Goal: Contribute content: Contribute content

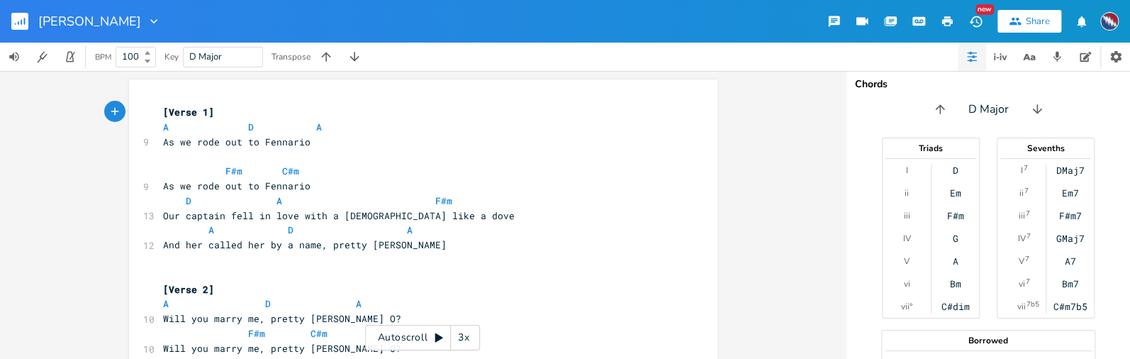
click at [23, 21] on rect "button" at bounding box center [19, 21] width 17 height 17
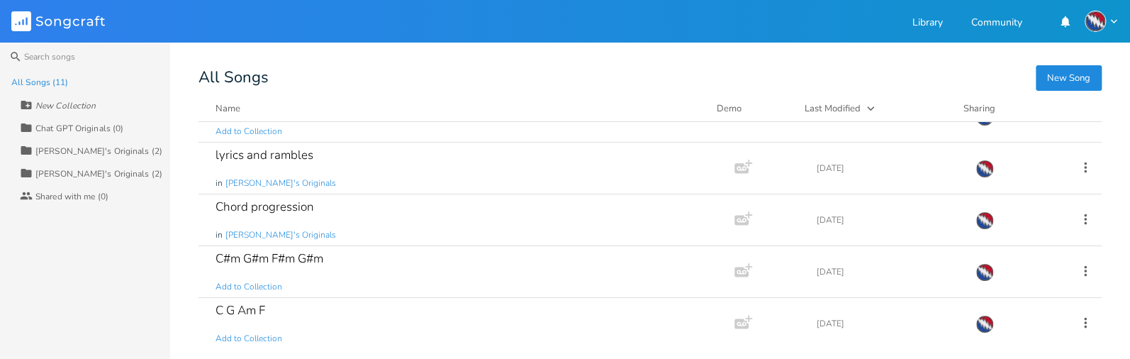
scroll to position [84, 0]
click at [293, 155] on div "lyrics and rambles" at bounding box center [264, 154] width 98 height 12
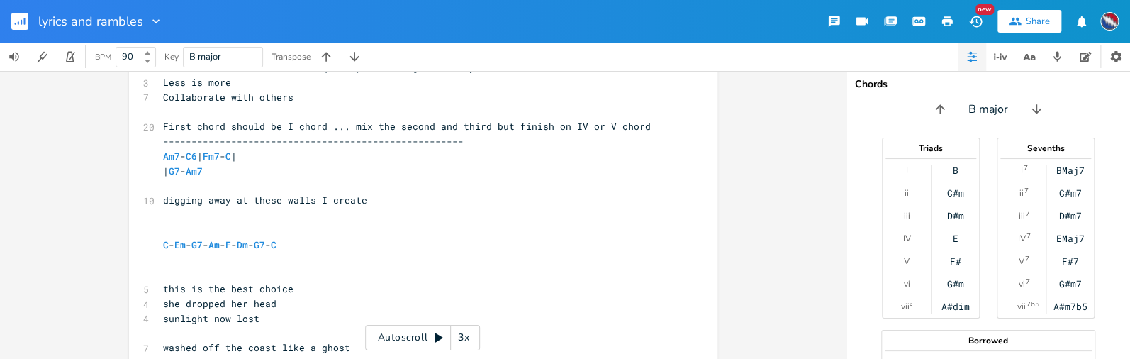
scroll to position [233, 0]
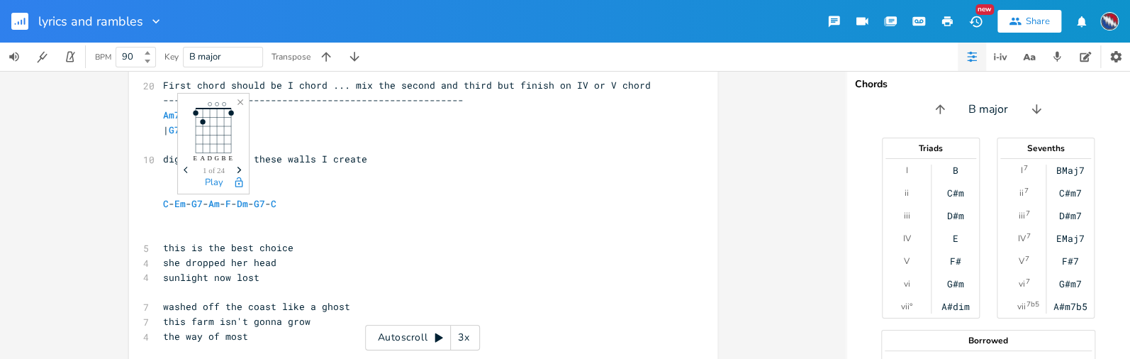
click at [240, 171] on icon "Next" at bounding box center [239, 170] width 8 height 8
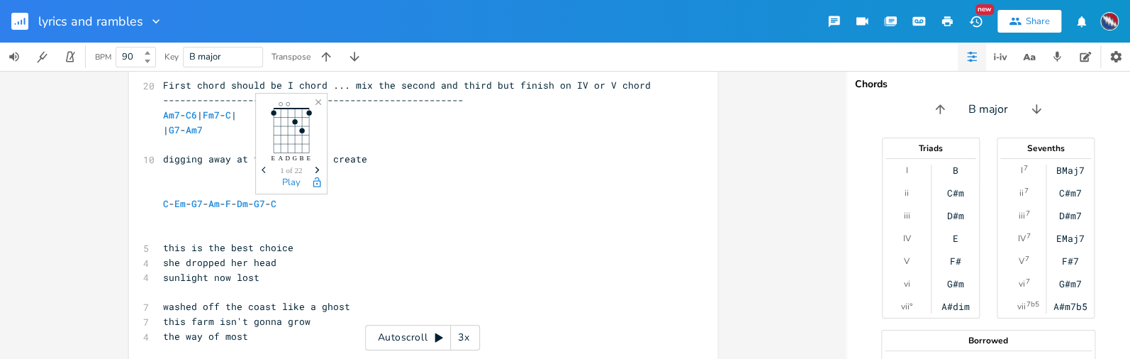
click at [315, 170] on icon "Next" at bounding box center [317, 170] width 8 height 8
click at [315, 167] on icon "Next" at bounding box center [317, 170] width 8 height 8
click at [315, 167] on icon "button" at bounding box center [317, 170] width 4 height 6
click at [364, 217] on pre "​" at bounding box center [416, 217] width 512 height 15
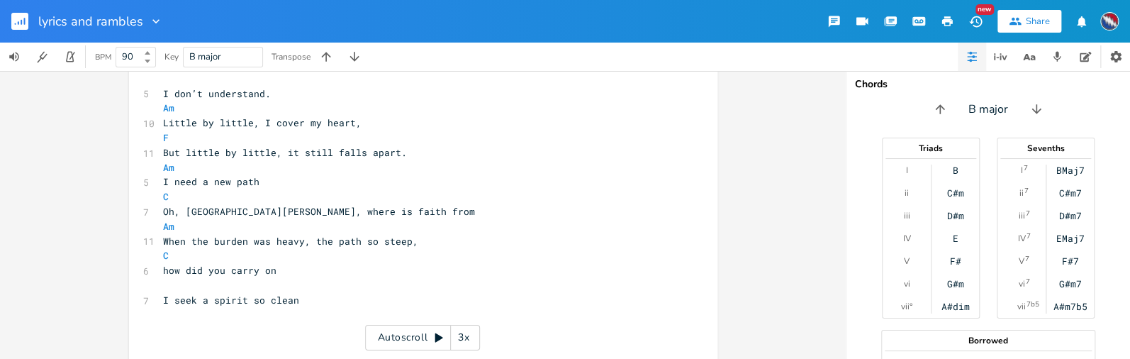
scroll to position [354, 0]
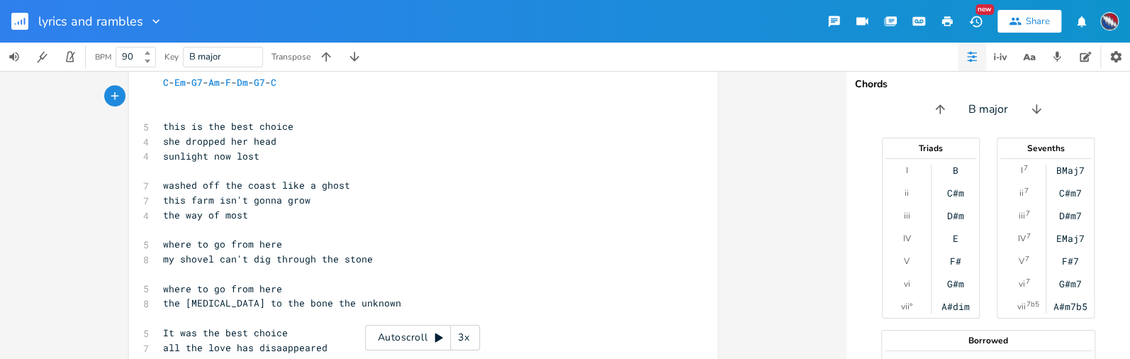
click at [19, 26] on rect "button" at bounding box center [19, 21] width 17 height 17
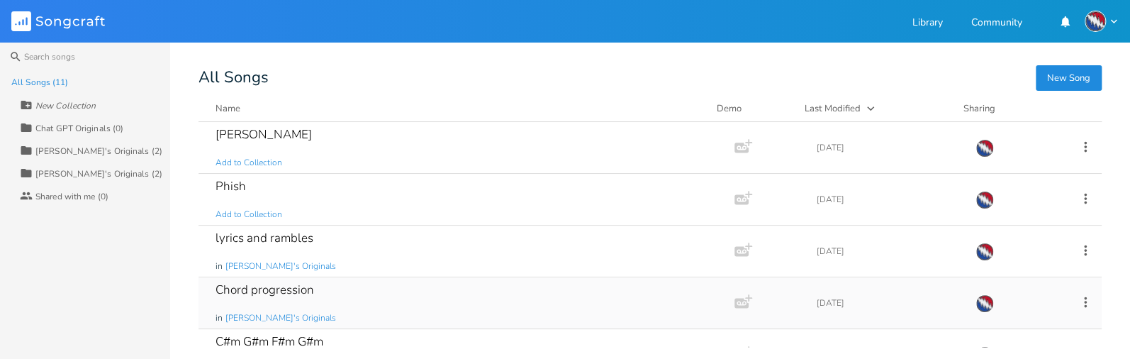
click at [274, 293] on div "Chord progression" at bounding box center [264, 289] width 99 height 12
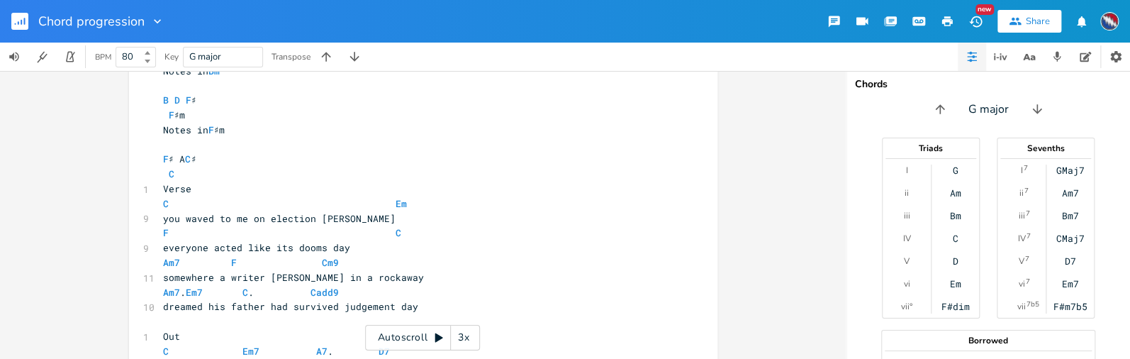
scroll to position [292, 0]
click at [346, 228] on icon "Next" at bounding box center [348, 229] width 8 height 8
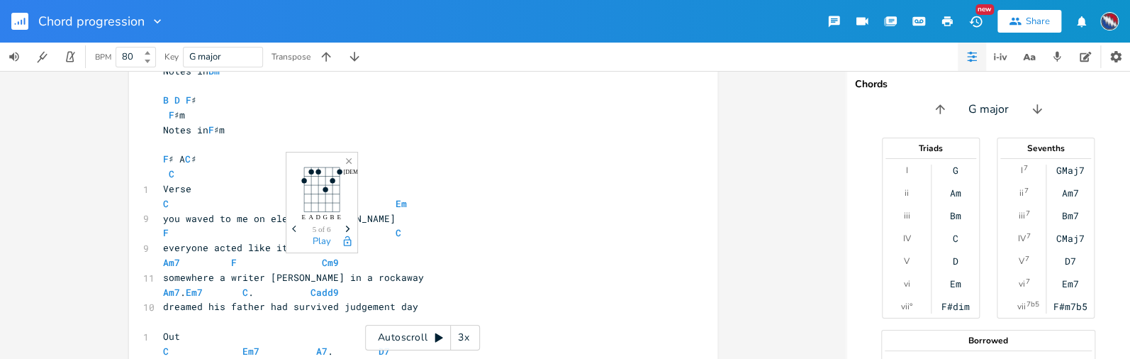
click at [346, 228] on icon "Next" at bounding box center [348, 229] width 8 height 8
click at [349, 161] on icon "button" at bounding box center [349, 161] width 6 height 6
click at [344, 264] on span at bounding box center [355, 262] width 23 height 15
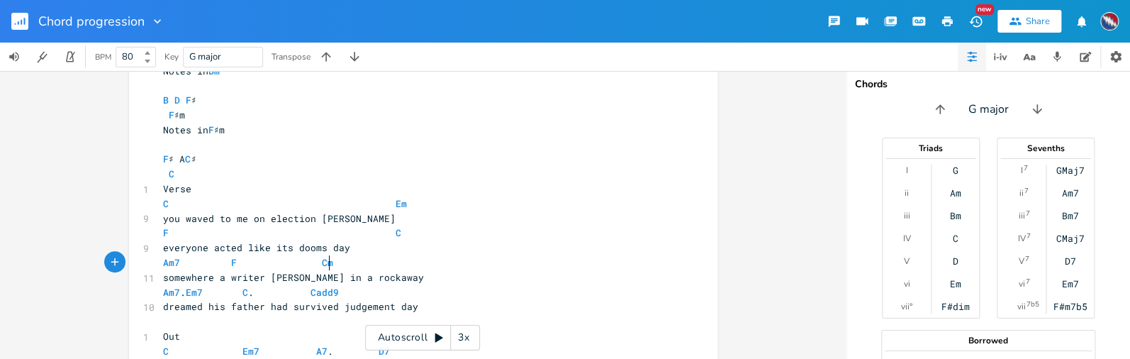
click at [390, 266] on span at bounding box center [401, 262] width 23 height 15
click at [346, 227] on icon "Next" at bounding box center [345, 229] width 8 height 8
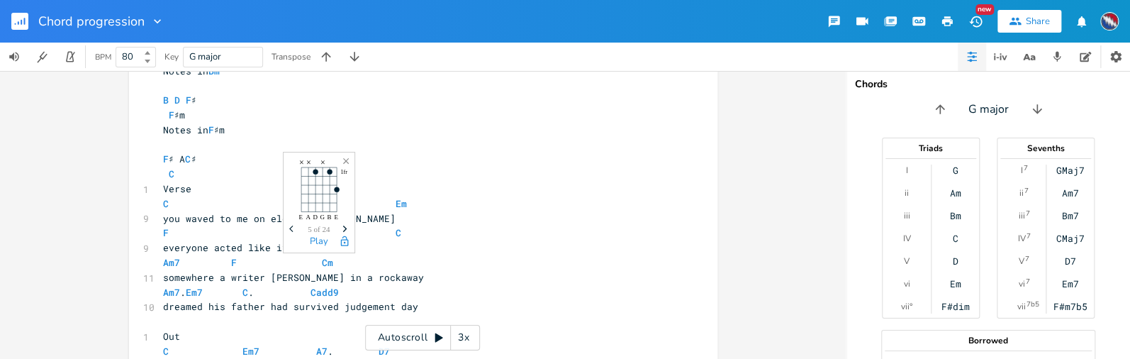
click at [346, 227] on icon "Next" at bounding box center [345, 229] width 8 height 8
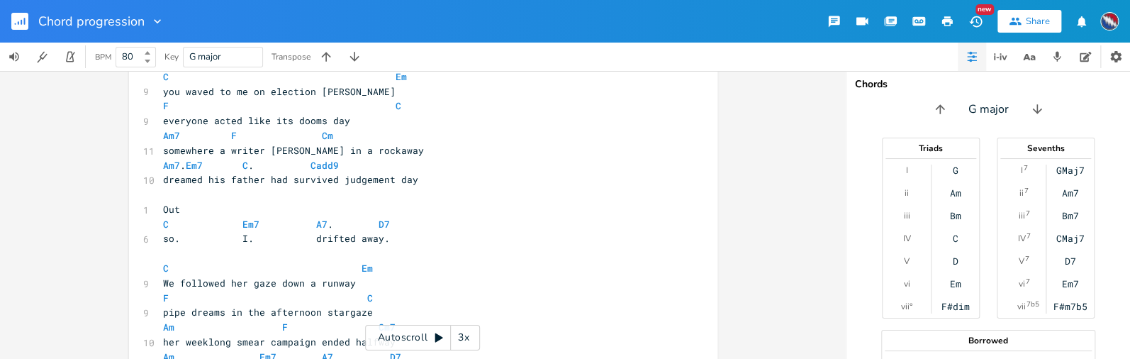
scroll to position [573, 0]
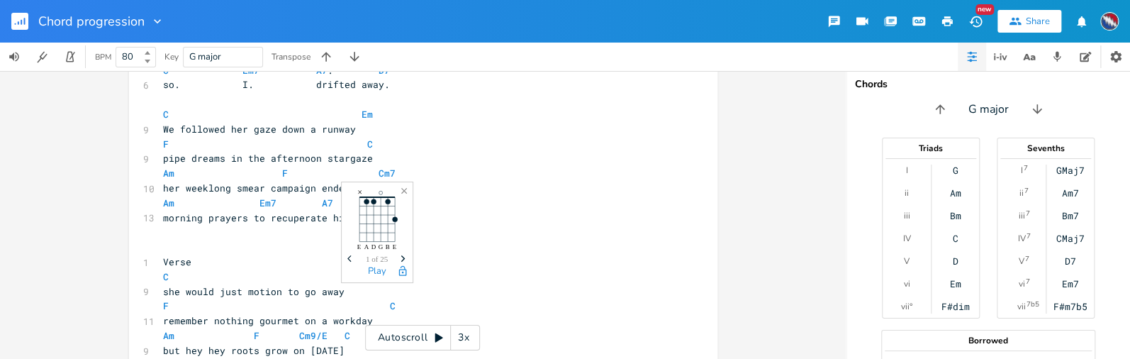
click at [399, 254] on icon "Next" at bounding box center [403, 258] width 8 height 8
click at [400, 254] on icon "Next" at bounding box center [403, 258] width 8 height 8
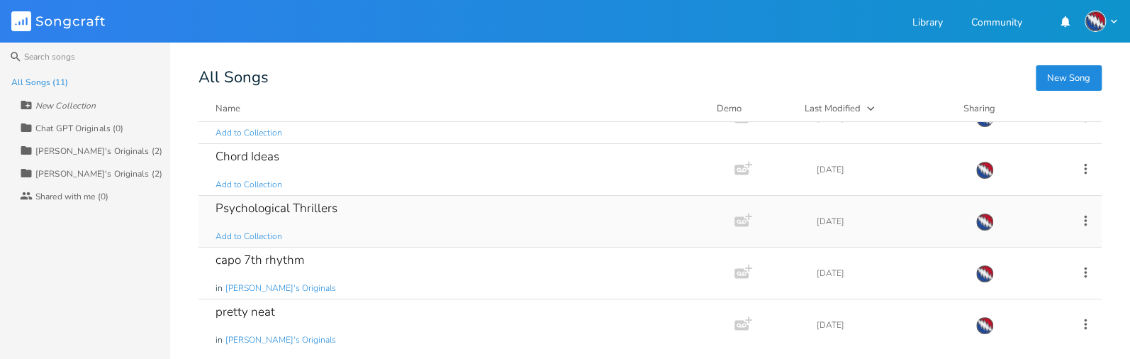
scroll to position [342, 0]
click at [302, 214] on div "Psychological Thrillers Add to Collection" at bounding box center [463, 219] width 496 height 51
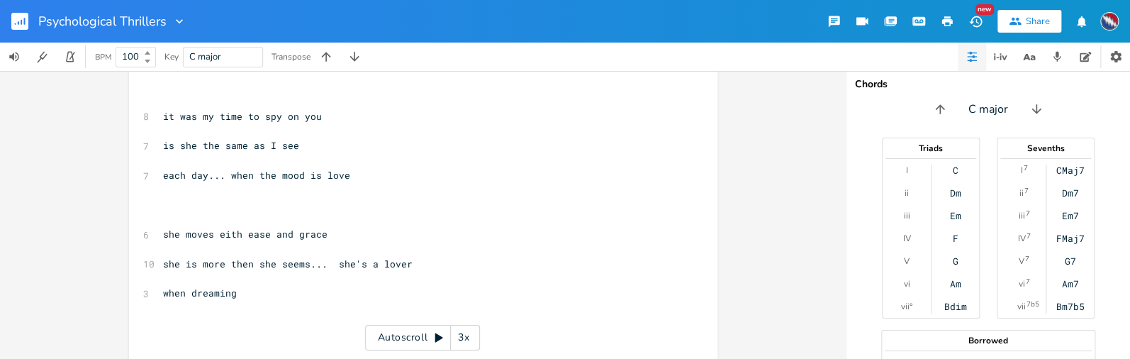
scroll to position [378, 0]
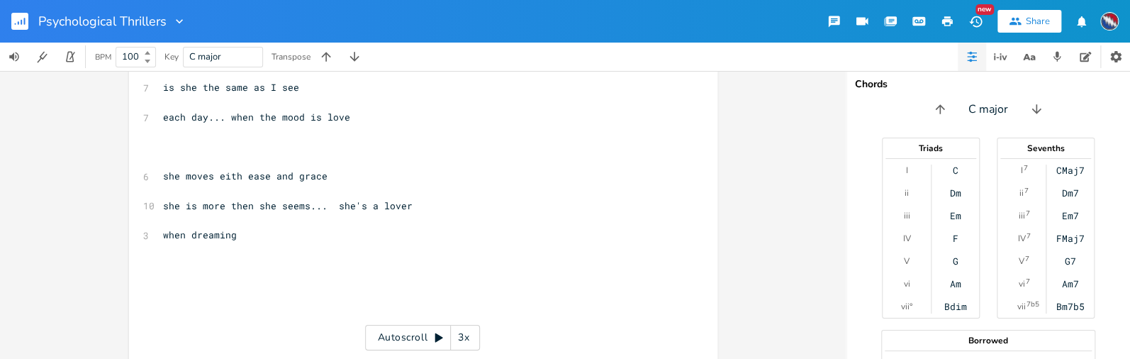
click at [18, 17] on rect "button" at bounding box center [19, 21] width 17 height 17
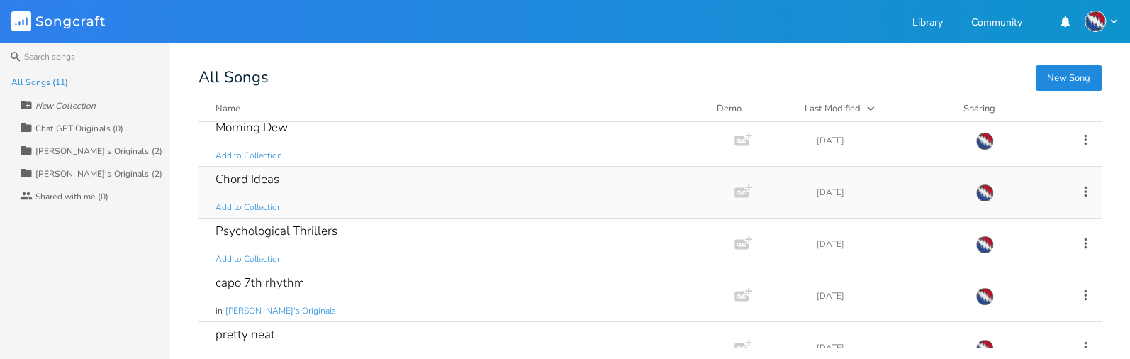
scroll to position [342, 0]
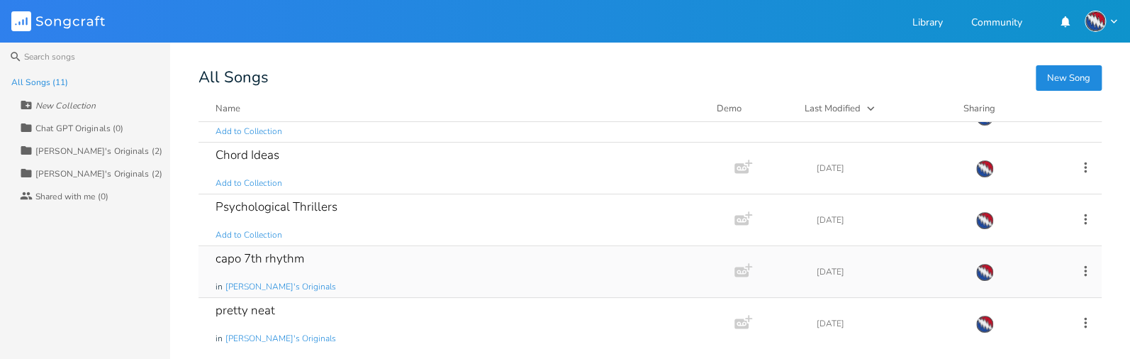
click at [276, 263] on div "capo 7th rhythm" at bounding box center [259, 258] width 89 height 12
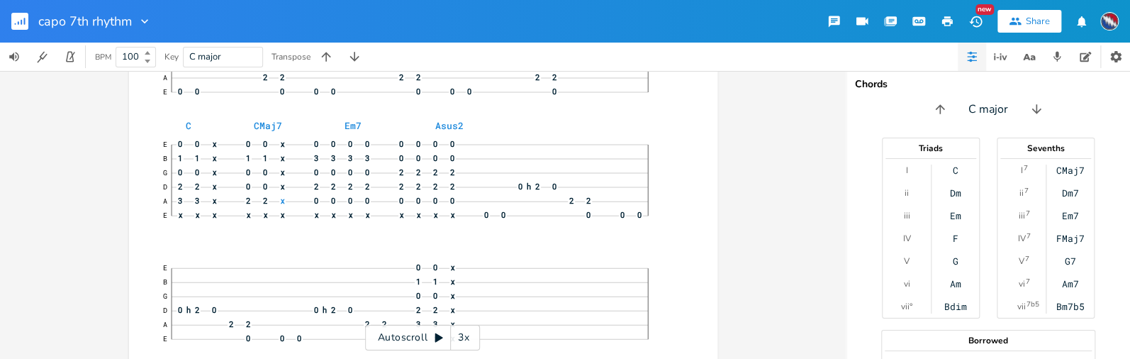
scroll to position [266, 0]
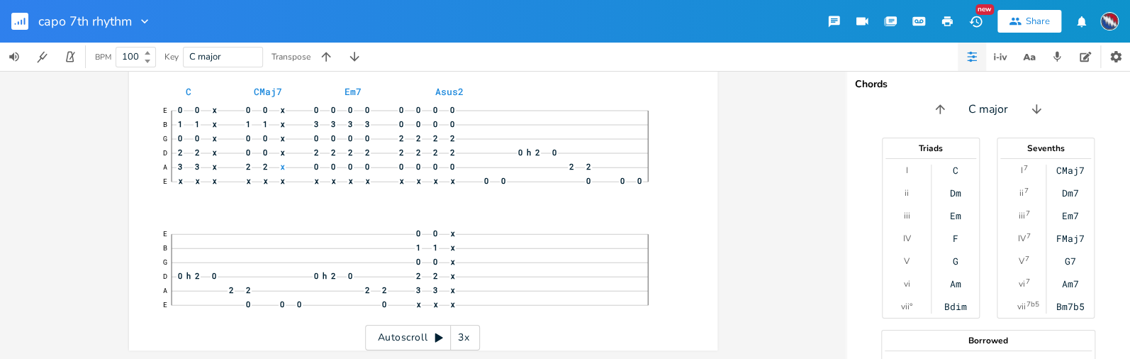
click at [16, 20] on rect "button" at bounding box center [19, 21] width 17 height 17
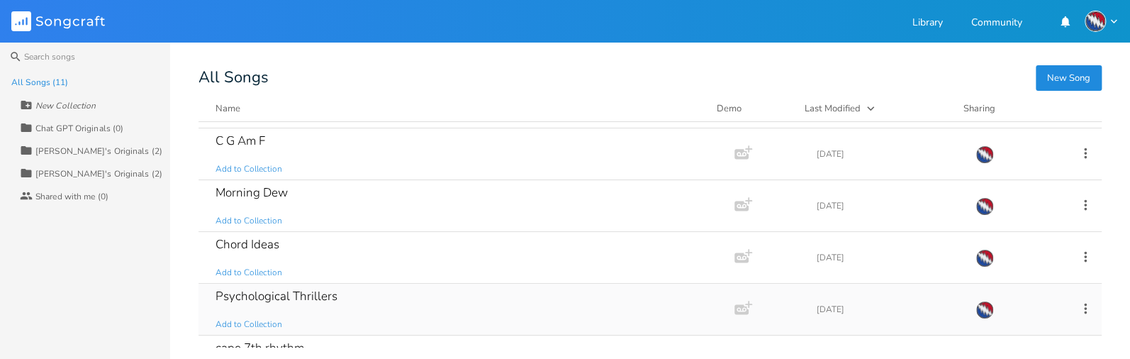
scroll to position [342, 0]
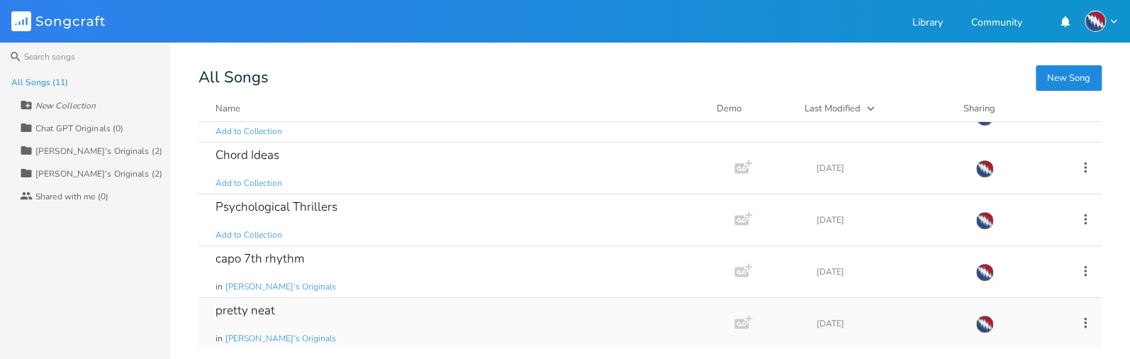
click at [252, 310] on div "pretty neat" at bounding box center [245, 310] width 60 height 12
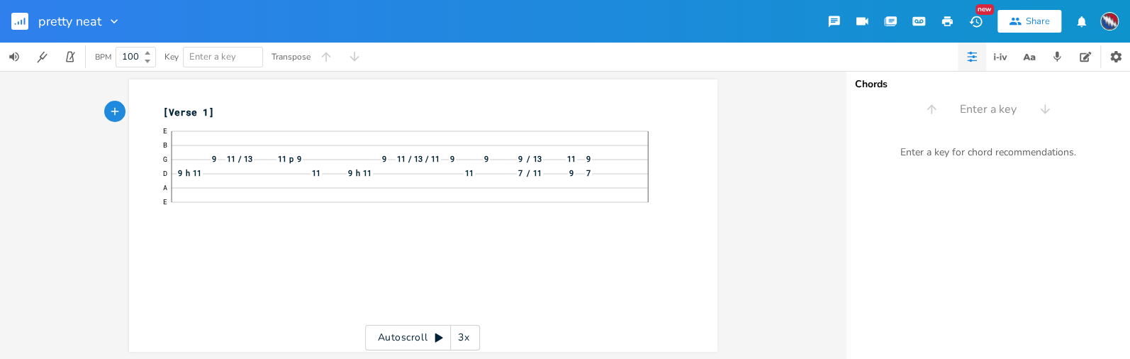
click at [23, 16] on rect "button" at bounding box center [19, 21] width 17 height 17
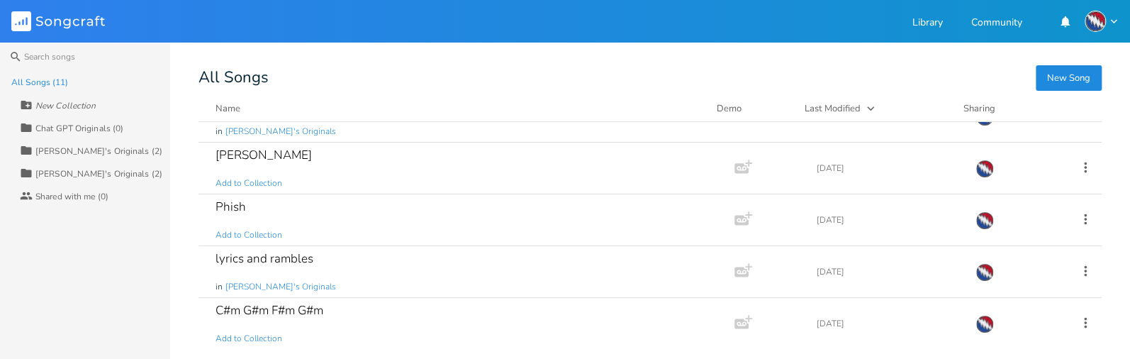
scroll to position [209, 0]
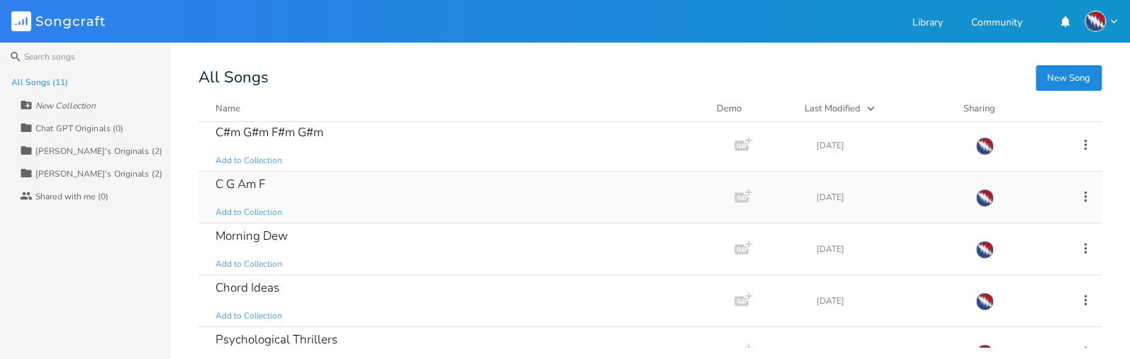
click at [265, 188] on div "C G Am F" at bounding box center [240, 184] width 50 height 12
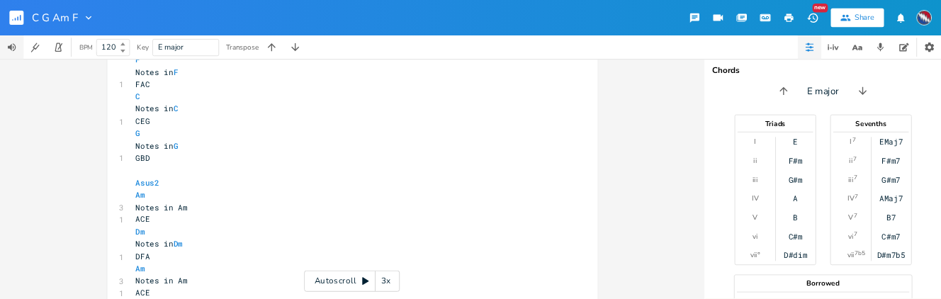
scroll to position [16, 0]
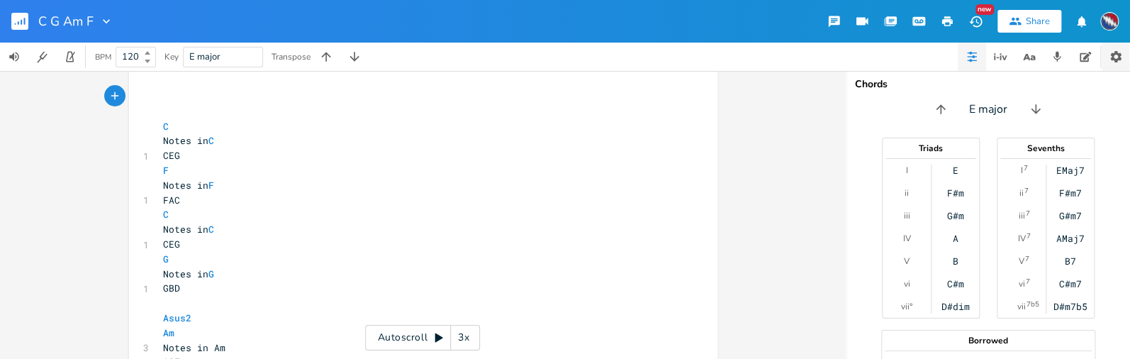
click at [1113, 60] on icon "button" at bounding box center [1115, 56] width 11 height 11
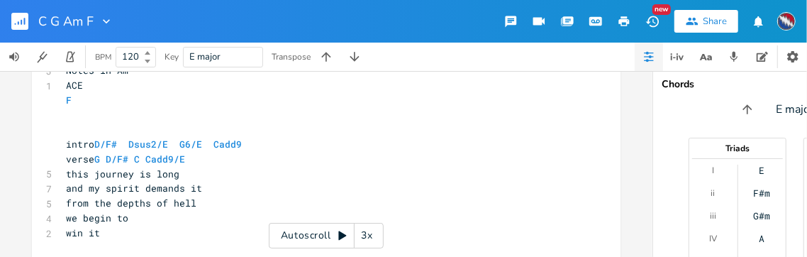
scroll to position [551, 0]
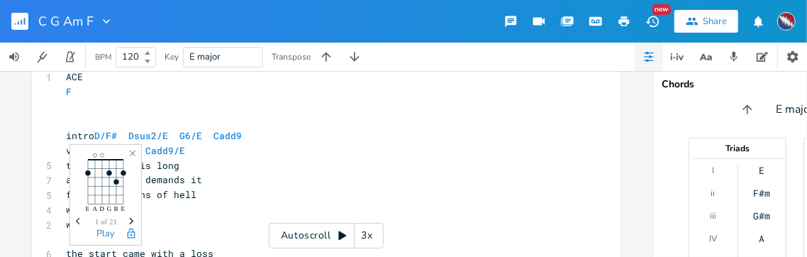
click at [130, 219] on icon "button" at bounding box center [132, 221] width 4 height 6
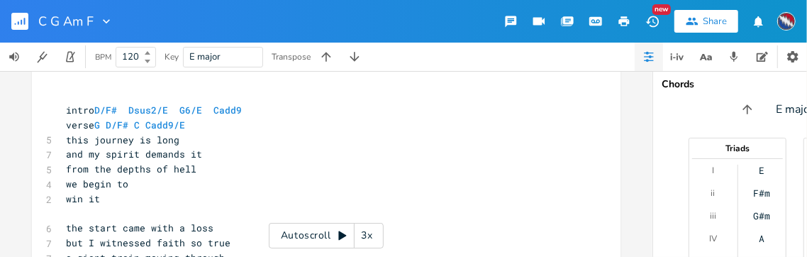
scroll to position [576, 0]
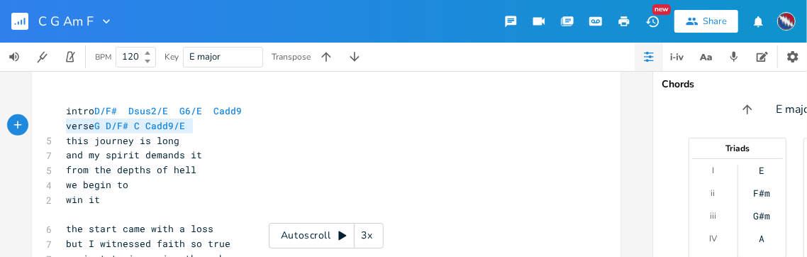
drag, startPoint x: 189, startPoint y: 124, endPoint x: 60, endPoint y: 126, distance: 129.0
click at [63, 127] on pre "verse G D/F# C Cadd9/E" at bounding box center [319, 125] width 512 height 15
type textarea "​verse G D/F# C Cadd9/E"
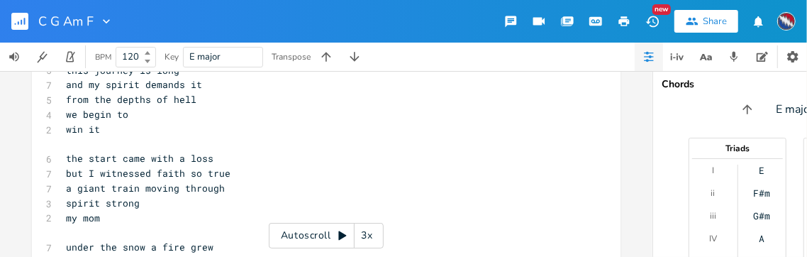
scroll to position [646, 0]
click at [70, 150] on pre "​" at bounding box center [319, 144] width 512 height 15
type textarea "​"
paste textarea
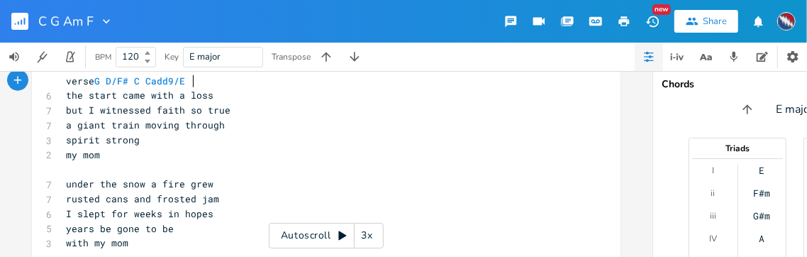
scroll to position [723, 0]
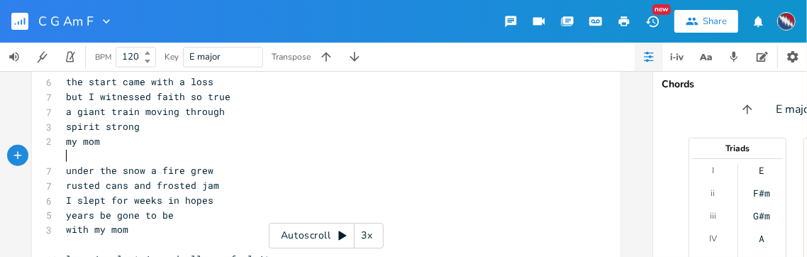
click at [70, 157] on pre "​" at bounding box center [319, 155] width 512 height 15
type textarea "​"
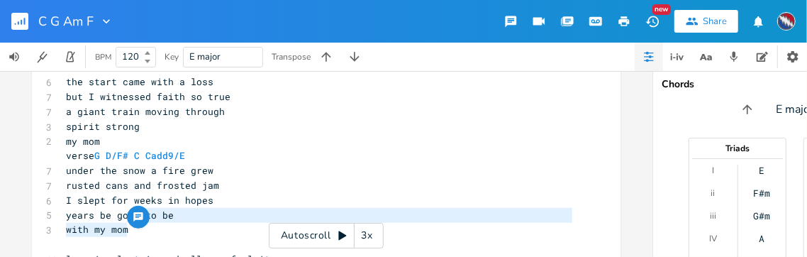
type textarea "to be with my mom"
drag, startPoint x: 126, startPoint y: 230, endPoint x: 142, endPoint y: 218, distance: 20.1
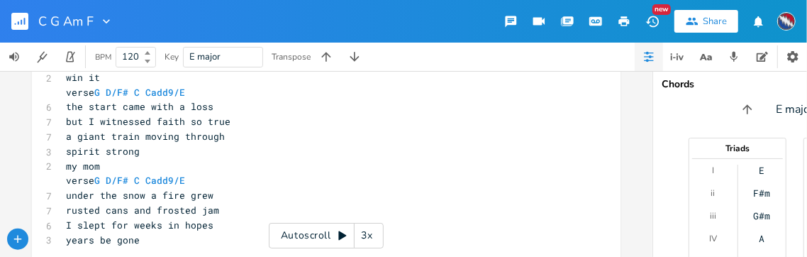
scroll to position [693, 0]
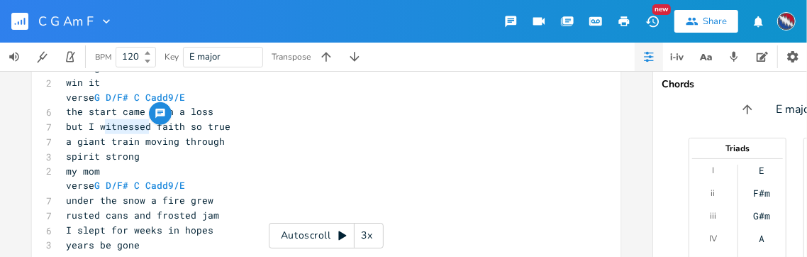
type textarea "witnessed"
drag, startPoint x: 145, startPoint y: 127, endPoint x: 97, endPoint y: 128, distance: 47.5
click at [97, 128] on span "but I witnessed faith so true" at bounding box center [148, 126] width 164 height 13
click at [171, 128] on span "but I witnessed faith so true" at bounding box center [148, 126] width 164 height 13
type textarea "giant"
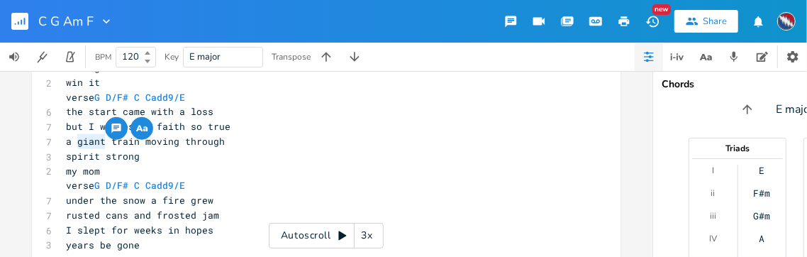
drag, startPoint x: 101, startPoint y: 141, endPoint x: 72, endPoint y: 141, distance: 29.1
click at [72, 141] on span "a giant train moving through" at bounding box center [145, 141] width 159 height 13
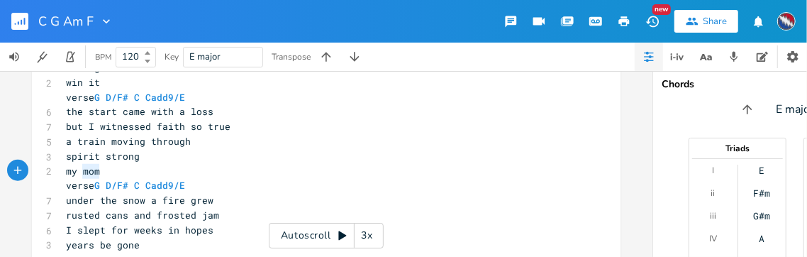
type textarea "my mom"
drag, startPoint x: 94, startPoint y: 171, endPoint x: 59, endPoint y: 167, distance: 34.9
click at [63, 167] on pre "my mom" at bounding box center [319, 171] width 512 height 15
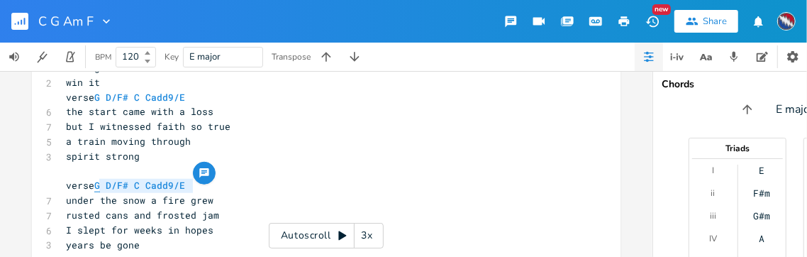
drag, startPoint x: 187, startPoint y: 186, endPoint x: 96, endPoint y: 188, distance: 90.7
click at [96, 188] on span "verse G D/F# C Cadd9/E" at bounding box center [128, 185] width 125 height 13
type textarea "G D/F# C Cadd9/E"
click at [201, 97] on pre "verse G D/F# C Cadd9/E" at bounding box center [319, 97] width 512 height 15
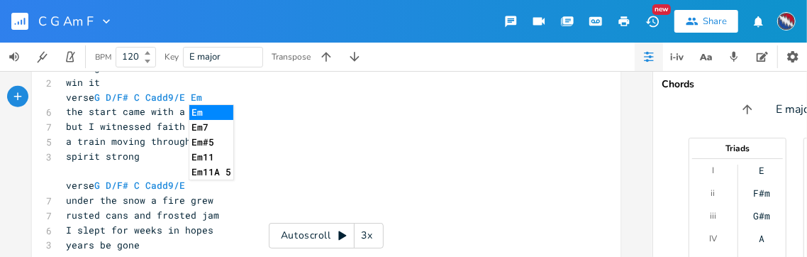
scroll to position [0, 14]
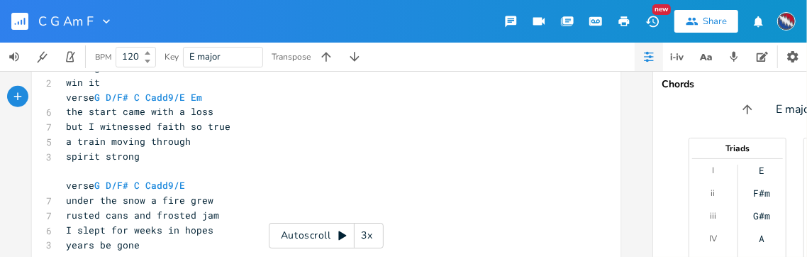
type textarea "Em"
type textarea "Dsus4"
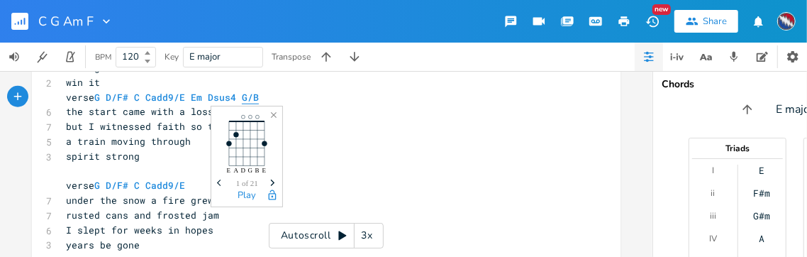
scroll to position [0, 17]
type textarea "G/B"
click at [270, 179] on icon "Next" at bounding box center [273, 183] width 8 height 8
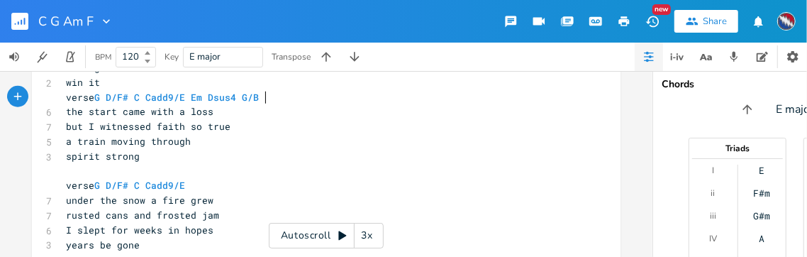
click at [262, 98] on pre "verse G D/F# C Cadd9/E Em Dsus4 G/B" at bounding box center [319, 97] width 512 height 15
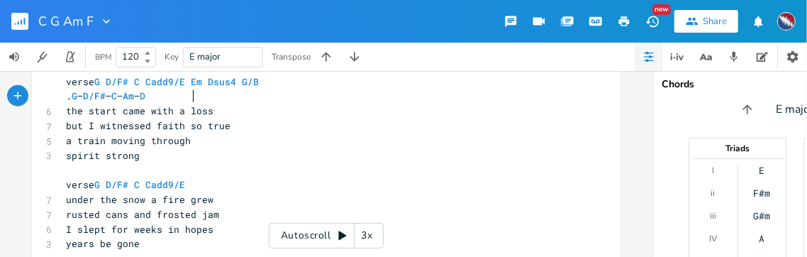
scroll to position [720, 0]
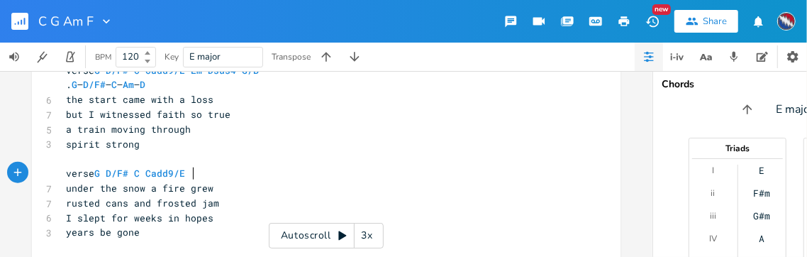
click at [188, 177] on span "verse G D/F# C Cadd9/E" at bounding box center [128, 173] width 125 height 13
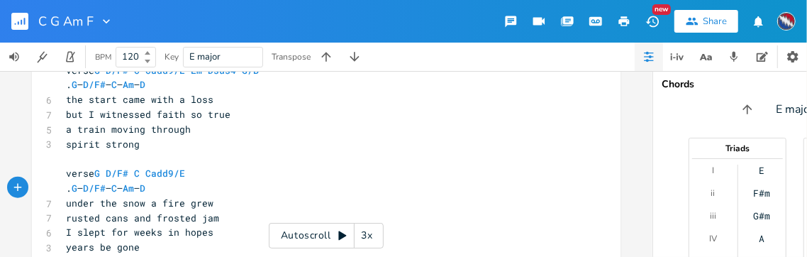
click at [140, 189] on span ". G – D/F# – C – Am – D" at bounding box center [105, 187] width 79 height 13
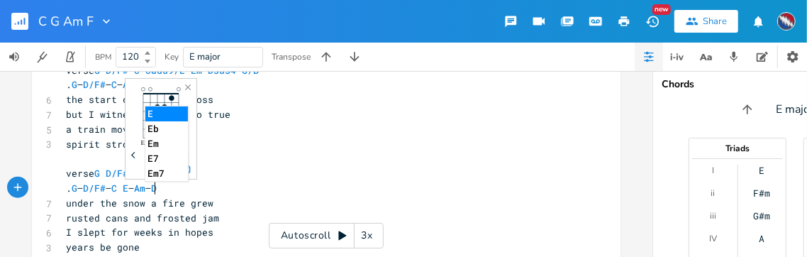
scroll to position [0, 14]
type textarea "Em7"
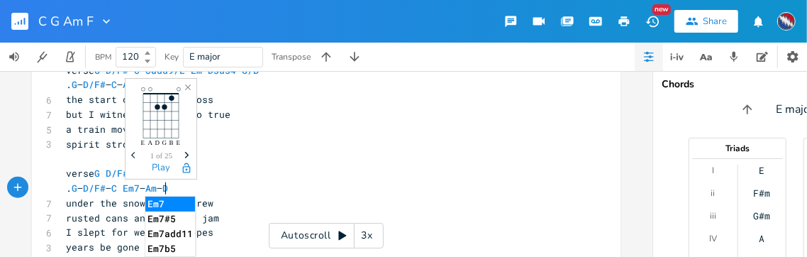
click at [220, 189] on pre ". G – D/F# – C Em7 – Am – D" at bounding box center [319, 188] width 512 height 15
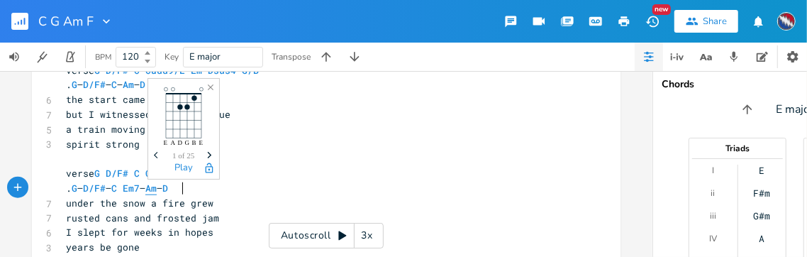
click at [157, 189] on span "Am" at bounding box center [150, 187] width 11 height 13
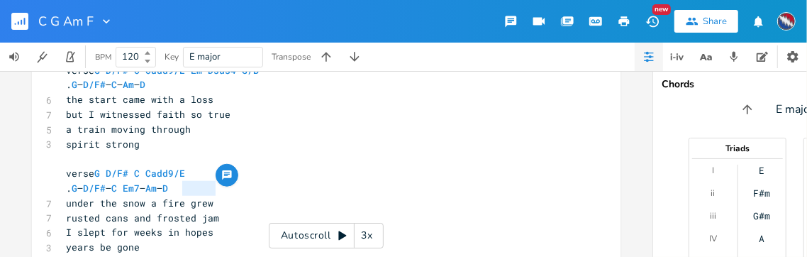
drag, startPoint x: 177, startPoint y: 189, endPoint x: 212, endPoint y: 191, distance: 34.8
click at [212, 191] on pre ". G – D/F# – C Em7 – Am – D" at bounding box center [319, 188] width 512 height 15
type textarea "​Am – D"
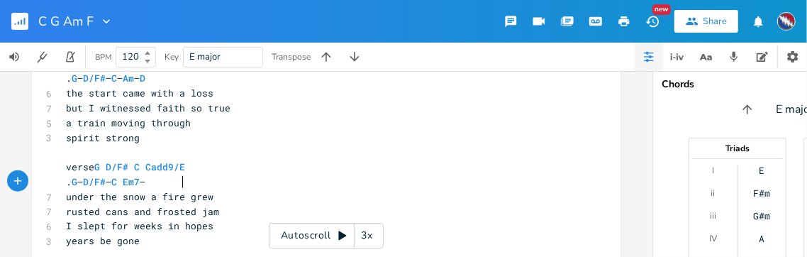
scroll to position [733, 0]
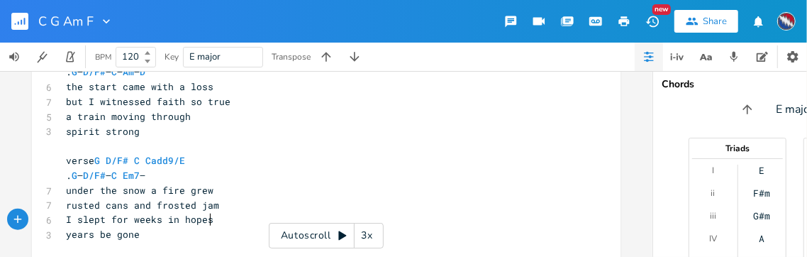
click at [210, 221] on pre "I slept for weeks in hopes" at bounding box center [319, 219] width 512 height 15
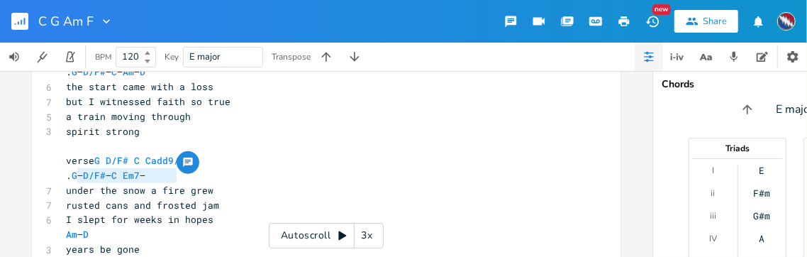
drag, startPoint x: 173, startPoint y: 176, endPoint x: 72, endPoint y: 174, distance: 100.7
click at [72, 174] on span ". G – D/F# – C Em7 –" at bounding box center [105, 175] width 79 height 13
type textarea "​G – D/F# – C Em7 –"
click at [205, 191] on span "under the snow a fire grew" at bounding box center [139, 190] width 147 height 13
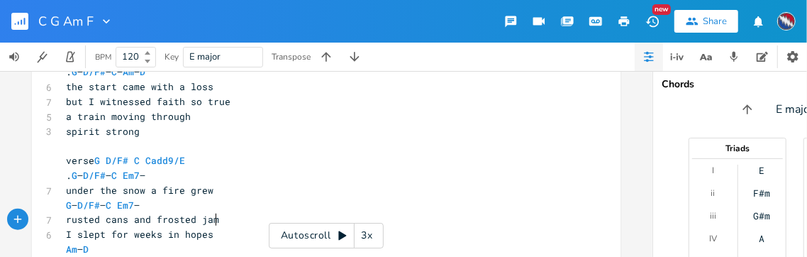
click at [219, 223] on pre "rusted cans and frosted jam" at bounding box center [319, 219] width 512 height 15
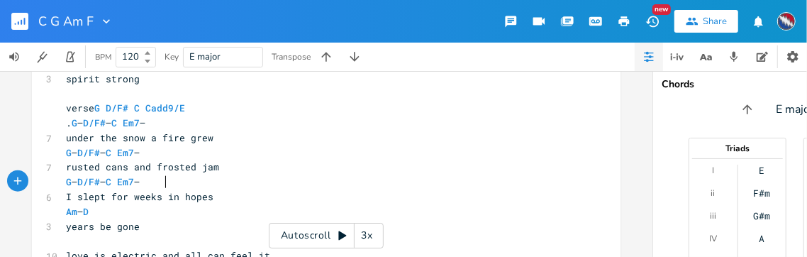
scroll to position [787, 0]
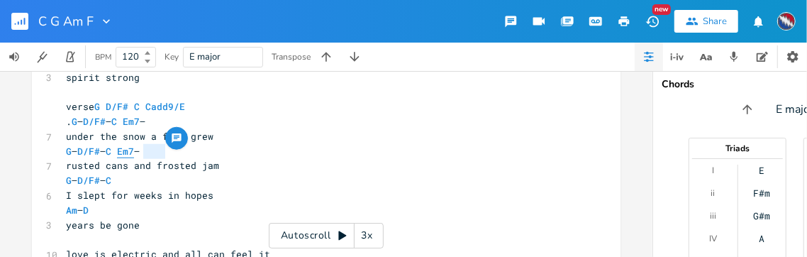
type textarea "Em7 –"
drag, startPoint x: 163, startPoint y: 151, endPoint x: 135, endPoint y: 151, distance: 28.3
click at [135, 151] on pre "G – D/F# – C Em7 –" at bounding box center [319, 151] width 512 height 15
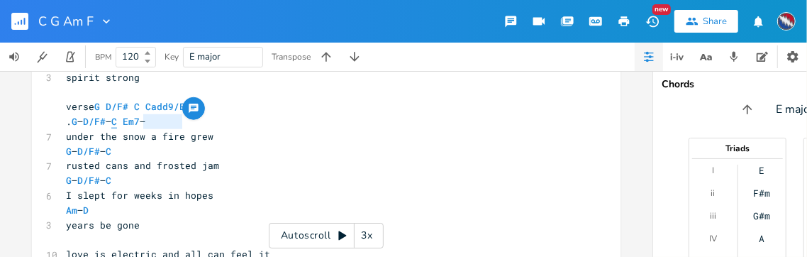
type textarea "C Em7 –"
click at [135, 125] on body "C G Am F New Share BPM 120 Key E major Transpose C Em7 – xxxxxxxxxx ​ ​ C Notes…" at bounding box center [403, 128] width 807 height 257
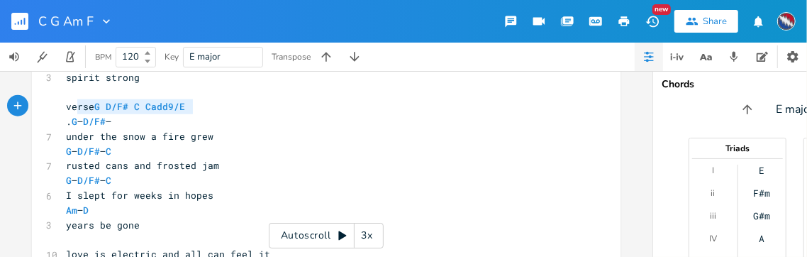
type textarea "verse G D/F# C Cadd9/E"
drag, startPoint x: 188, startPoint y: 106, endPoint x: 60, endPoint y: 103, distance: 128.3
click at [63, 103] on pre "verse G D/F# C Cadd9/E" at bounding box center [319, 106] width 512 height 15
click at [73, 121] on span "G" at bounding box center [75, 121] width 6 height 13
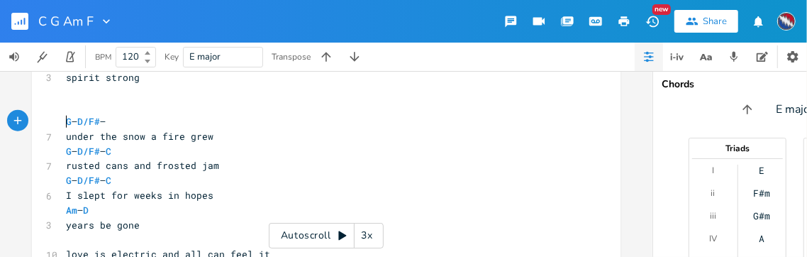
click at [169, 110] on pre "​" at bounding box center [319, 106] width 512 height 15
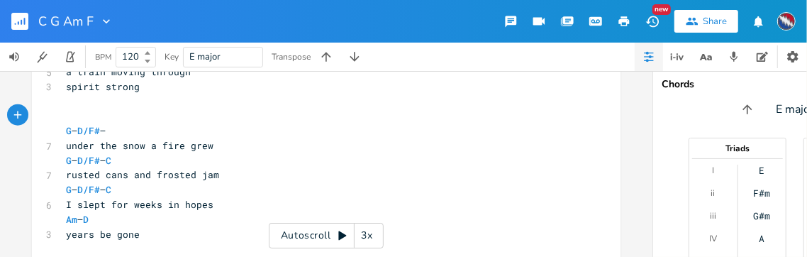
scroll to position [777, 0]
click at [132, 133] on pre "G – D/F# –" at bounding box center [319, 131] width 512 height 15
type textarea "C"
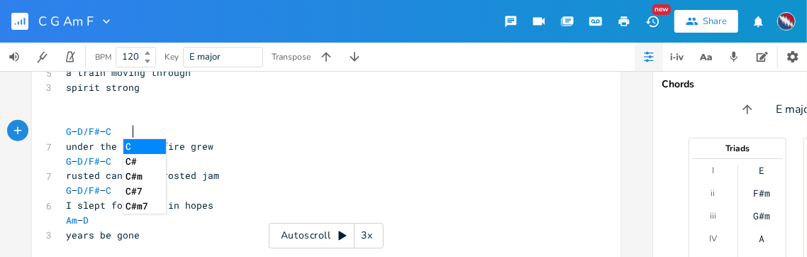
click at [184, 122] on pre "​" at bounding box center [319, 116] width 512 height 15
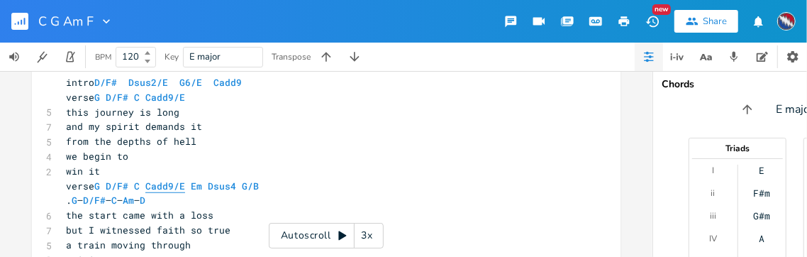
scroll to position [603, 0]
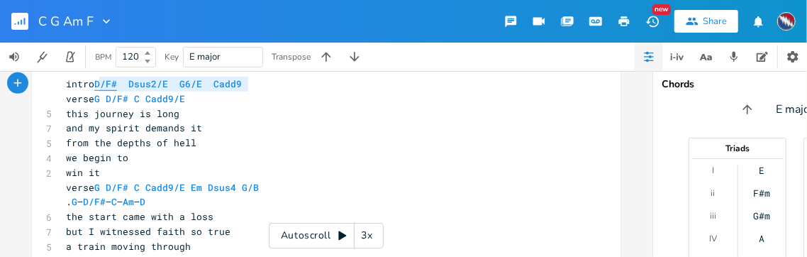
drag, startPoint x: 244, startPoint y: 84, endPoint x: 94, endPoint y: 86, distance: 149.6
click at [94, 86] on pre "intro D/F# Dsus2/E G6/E Cadd9" at bounding box center [319, 84] width 512 height 15
type textarea "​D/F# Dsus2/E G6/E Cadd9"
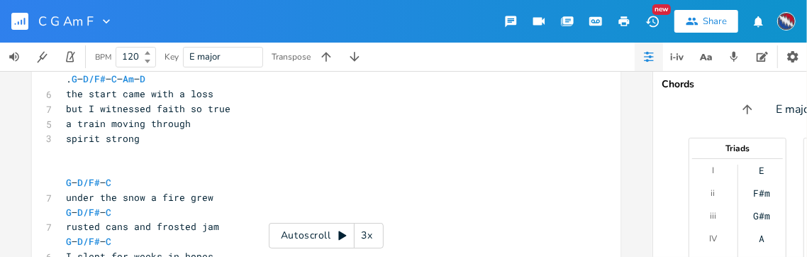
scroll to position [731, 0]
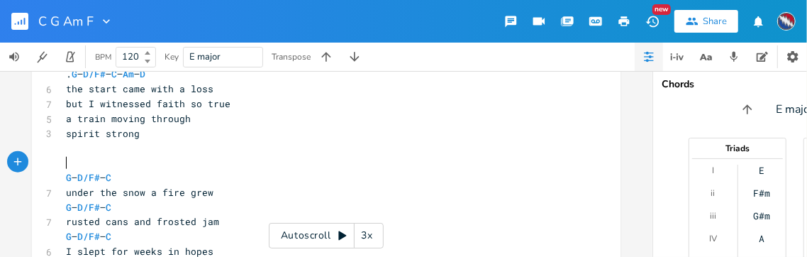
click at [63, 159] on pre "​" at bounding box center [319, 162] width 512 height 15
type textarea "​"
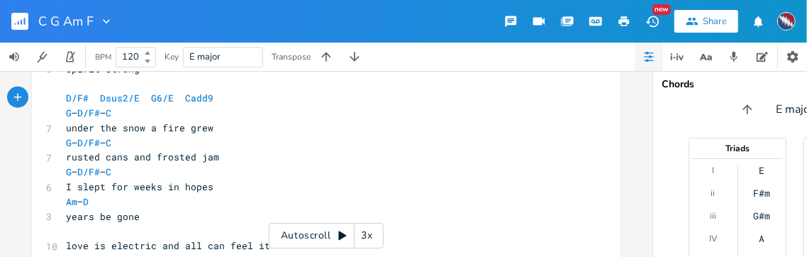
scroll to position [796, 0]
